Goal: Check status: Check status

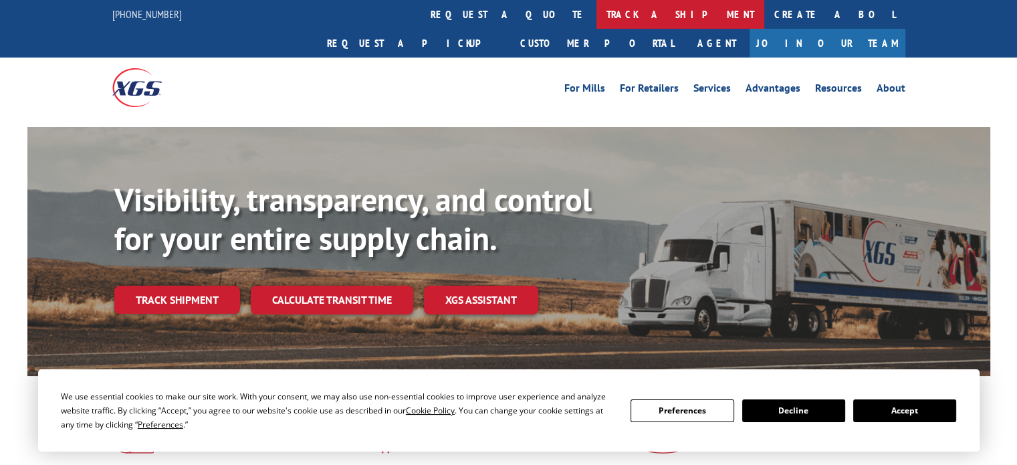
click at [597, 17] on link "track a shipment" at bounding box center [681, 14] width 168 height 29
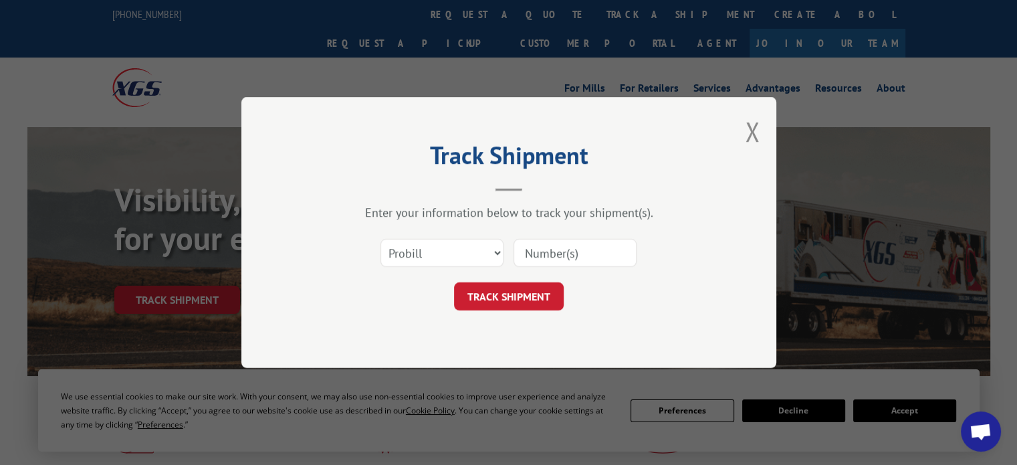
paste input "2873937"
type input "2873937"
click at [508, 302] on button "TRACK SHIPMENT" at bounding box center [509, 296] width 110 height 28
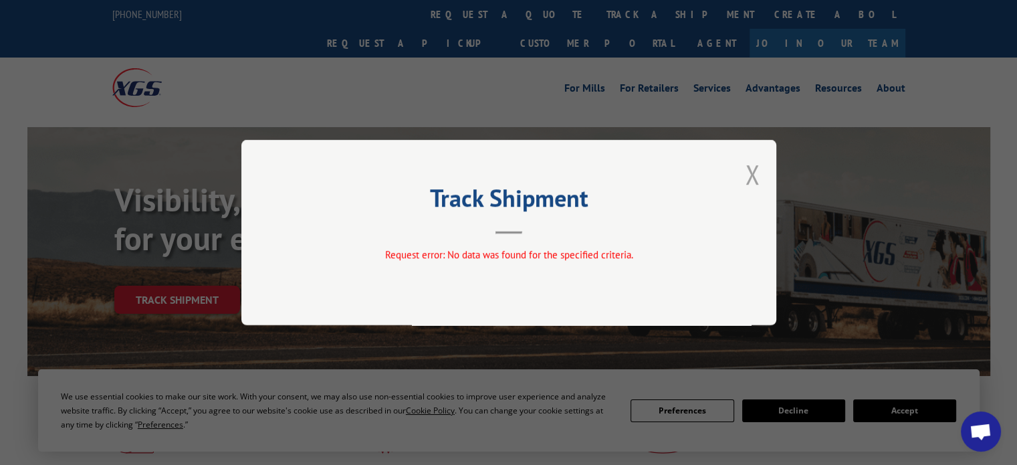
click at [750, 178] on button "Close modal" at bounding box center [752, 174] width 15 height 35
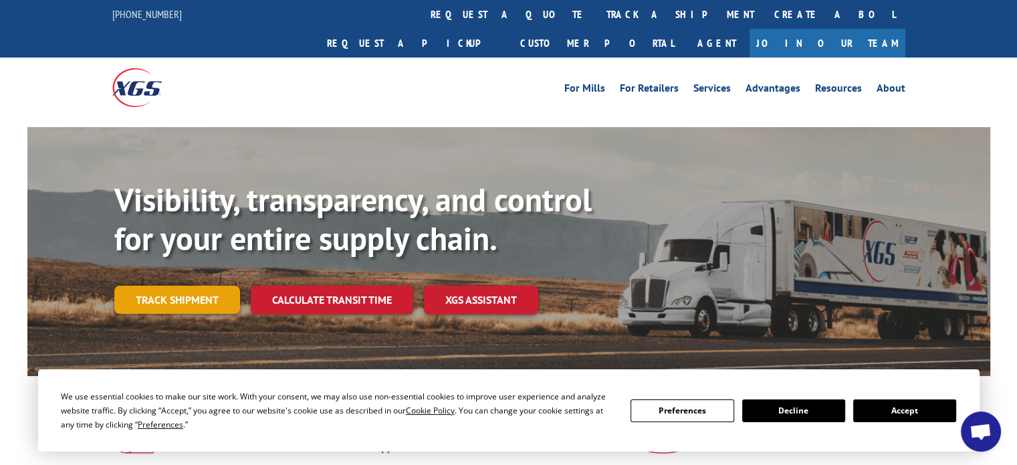
click at [199, 286] on link "Track shipment" at bounding box center [177, 300] width 126 height 28
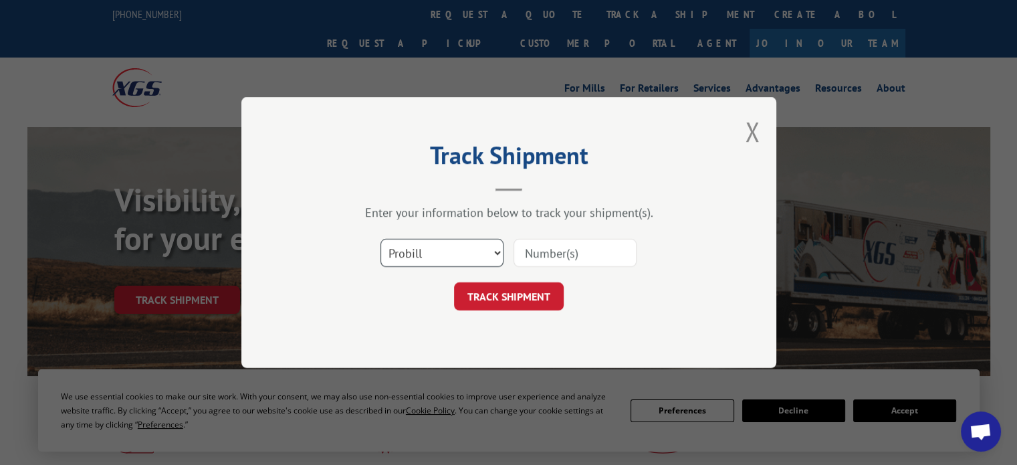
click at [491, 255] on select "Select category... Probill BOL PO" at bounding box center [442, 253] width 123 height 28
select select "bol"
click at [381, 239] on select "Select category... Probill BOL PO" at bounding box center [442, 253] width 123 height 28
click at [534, 250] on input at bounding box center [575, 253] width 123 height 28
paste input "2873937"
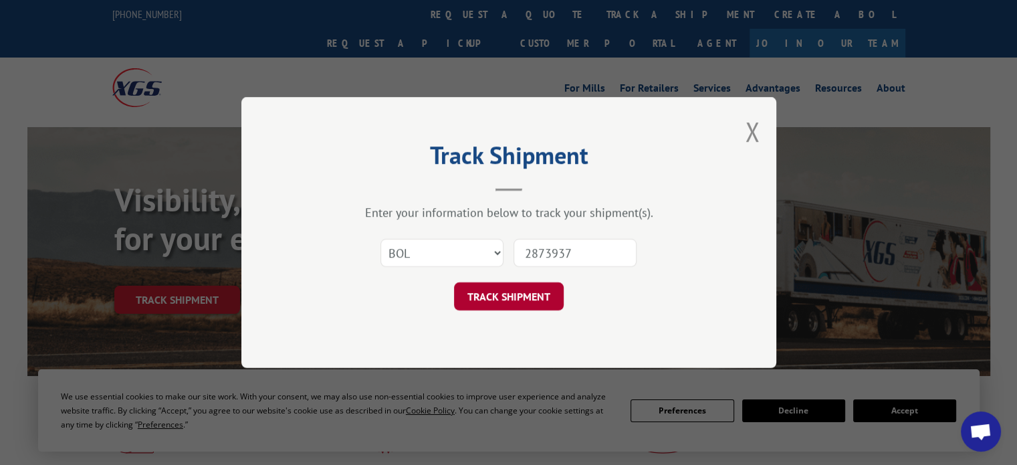
type input "2873937"
click at [507, 300] on button "TRACK SHIPMENT" at bounding box center [509, 296] width 110 height 28
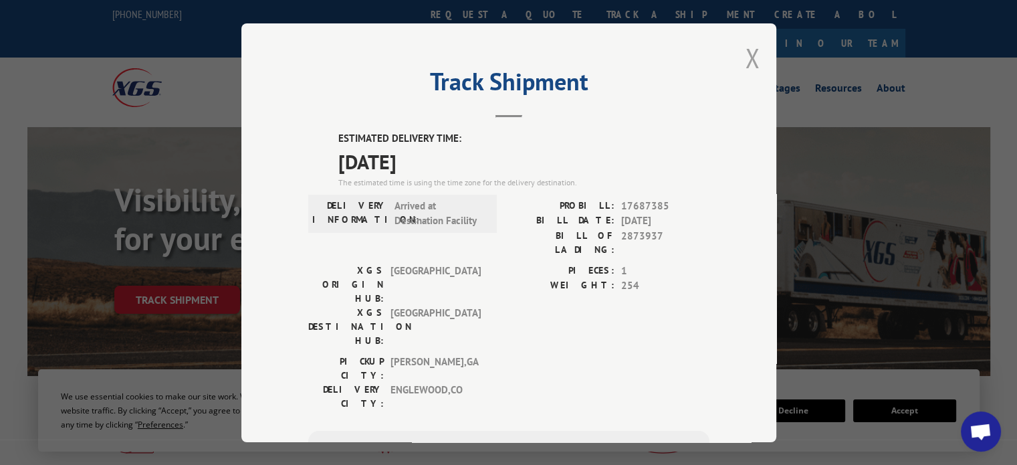
click at [745, 50] on button "Close modal" at bounding box center [752, 57] width 15 height 35
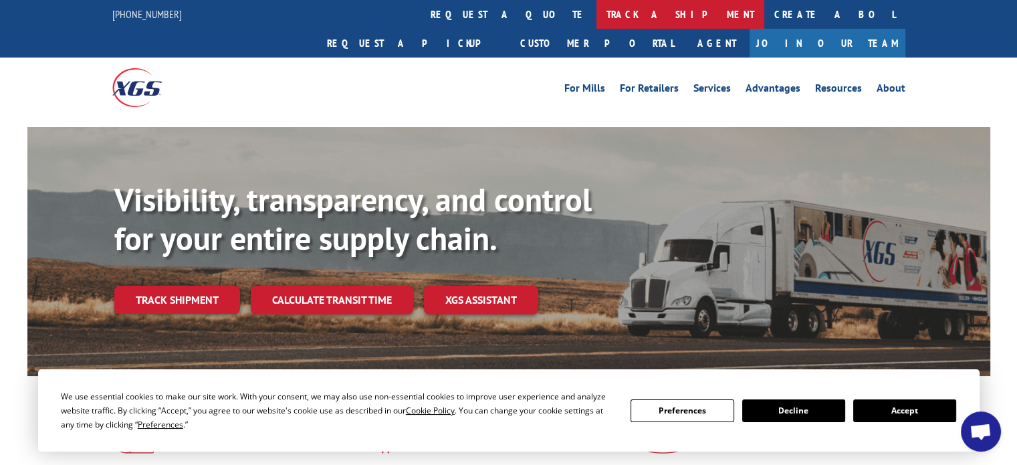
click at [597, 18] on link "track a shipment" at bounding box center [681, 14] width 168 height 29
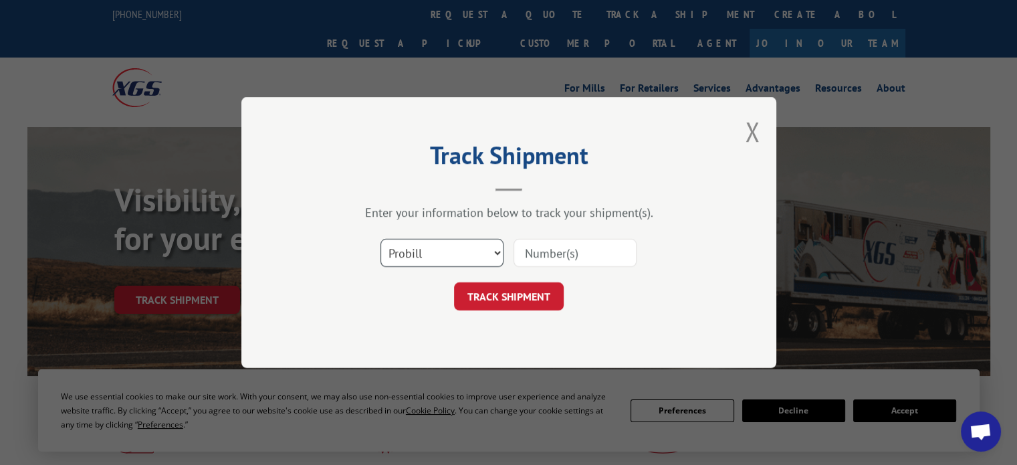
click at [496, 254] on select "Select category... Probill BOL PO" at bounding box center [442, 253] width 123 height 28
select select "bol"
click at [381, 239] on select "Select category... Probill BOL PO" at bounding box center [442, 253] width 123 height 28
click at [549, 256] on input at bounding box center [575, 253] width 123 height 28
paste input "2874120"
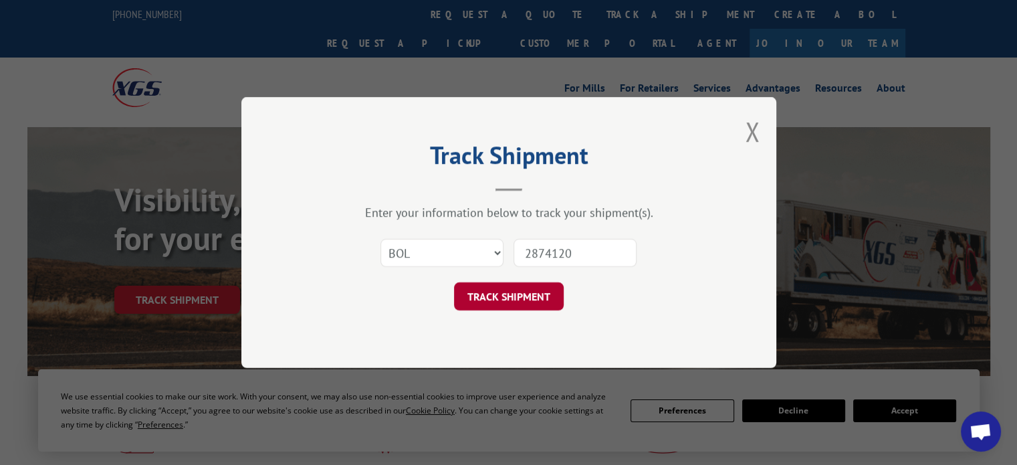
type input "2874120"
click at [495, 296] on button "TRACK SHIPMENT" at bounding box center [509, 296] width 110 height 28
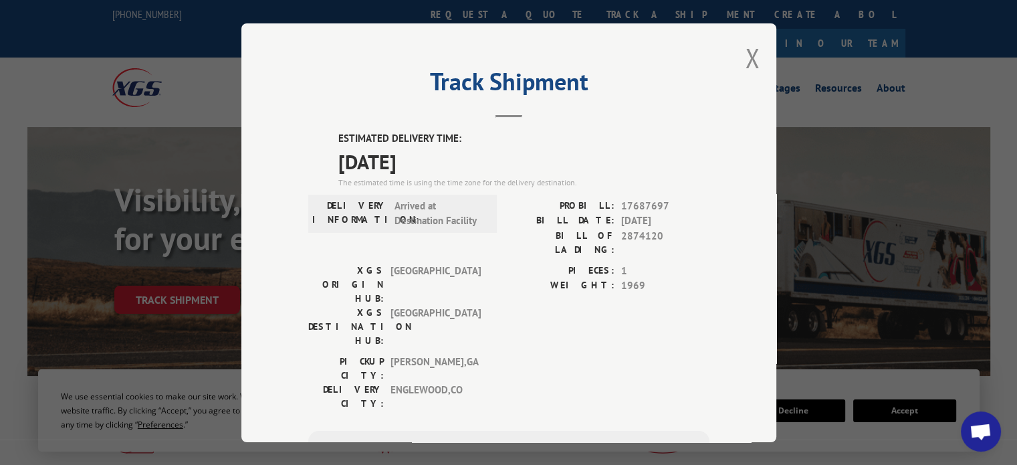
scroll to position [67, 0]
